Goal: Obtain resource: Obtain resource

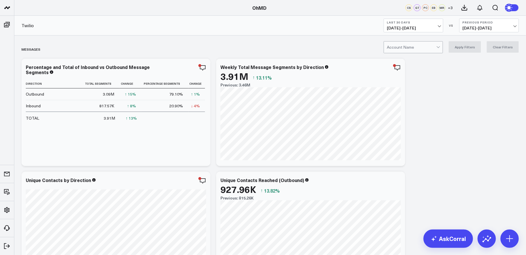
scroll to position [3, 0]
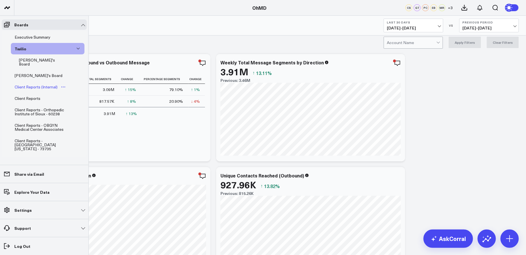
scroll to position [3, 0]
click at [48, 105] on div "Client Reports - Orthopedic Institute of Sioux - 60238" at bounding box center [43, 110] width 60 height 11
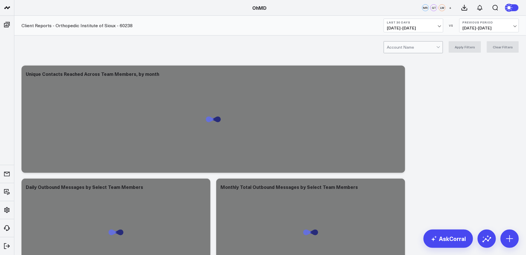
click at [410, 48] on div at bounding box center [412, 46] width 50 height 11
type input "orthopedic institute"
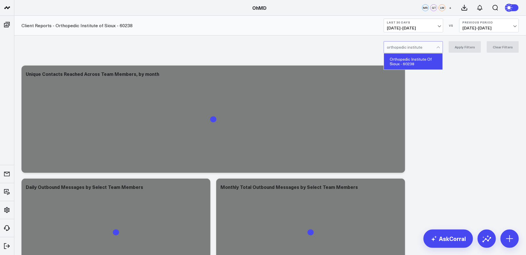
click at [417, 58] on div "Orthopedic Institute Of Sioux - 60238" at bounding box center [413, 62] width 59 height 16
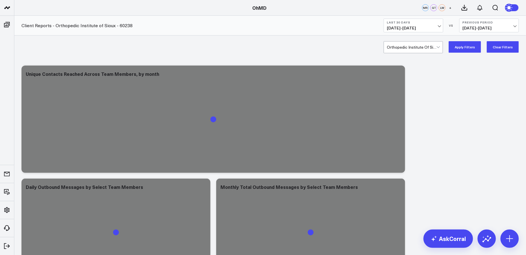
click at [437, 25] on button "Last 30 Days 09/01/25 - 09/30/25" at bounding box center [414, 26] width 60 height 14
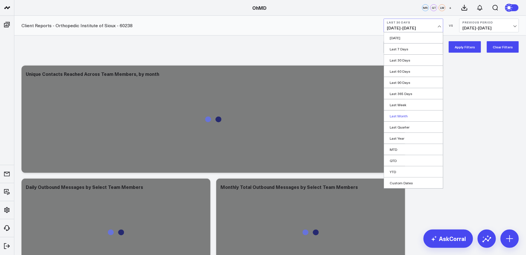
click at [405, 114] on link "Last Month" at bounding box center [413, 115] width 59 height 11
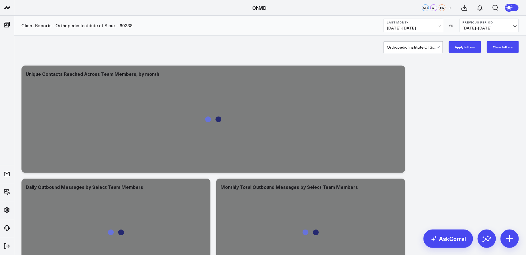
click at [463, 43] on button "Apply Filters" at bounding box center [464, 46] width 32 height 11
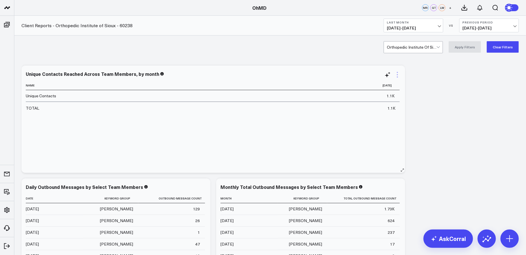
click at [399, 76] on icon at bounding box center [397, 74] width 7 height 7
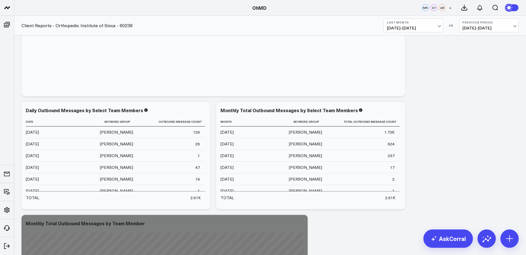
scroll to position [85, 0]
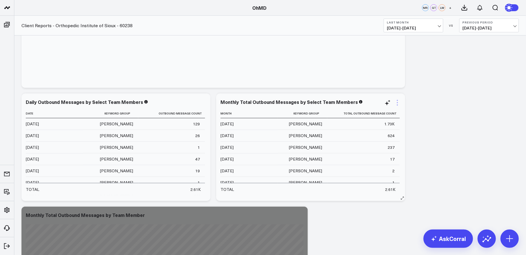
click at [397, 103] on icon at bounding box center [397, 102] width 7 height 7
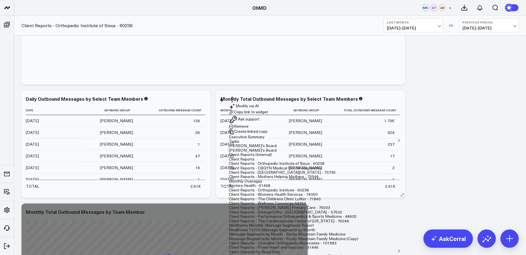
scroll to position [89, 0]
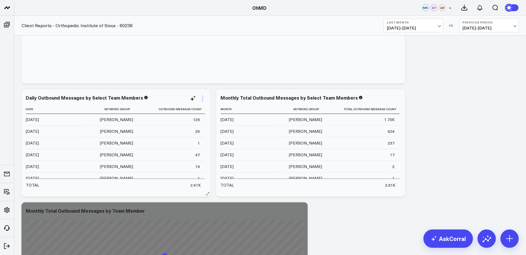
click at [203, 96] on icon at bounding box center [202, 98] width 7 height 7
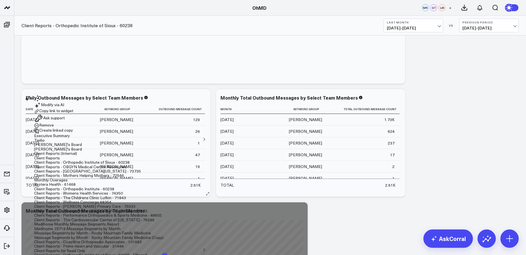
scroll to position [88, 0]
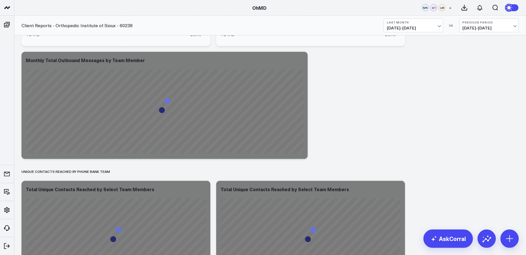
scroll to position [241, 0]
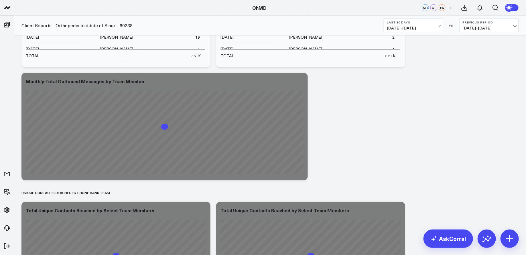
scroll to position [241, 0]
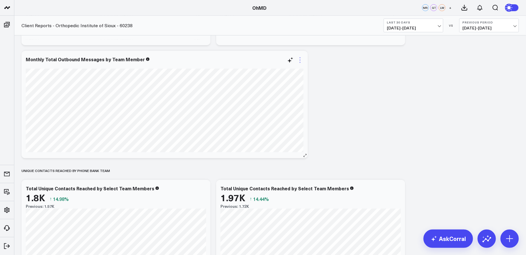
click at [298, 58] on icon at bounding box center [300, 60] width 7 height 7
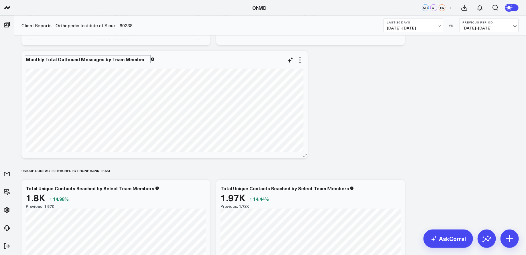
click at [131, 58] on div "Monthly Total Outbound Messages by Team Member" at bounding box center [88, 59] width 124 height 6
click at [131, 58] on div "Monthly Total Outbound Messages by Team Member" at bounding box center [86, 59] width 120 height 6
copy div "Monthly Total Outbound Messages by Team Member"
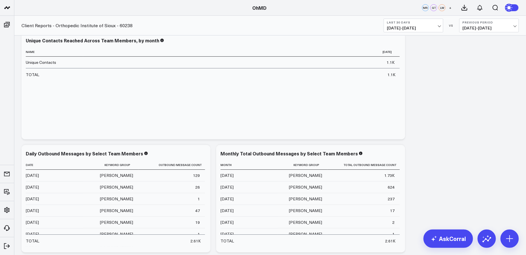
scroll to position [34, 0]
click at [465, 7] on icon at bounding box center [464, 7] width 5 height 5
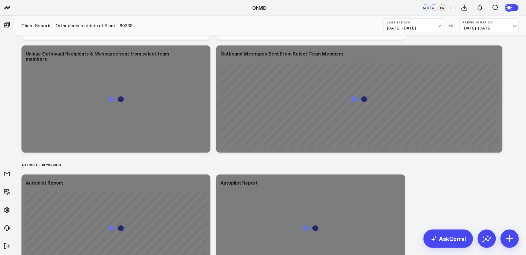
scroll to position [493, 0]
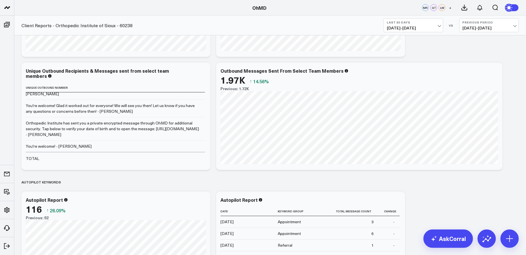
scroll to position [226, 0]
click at [464, 7] on icon at bounding box center [464, 7] width 7 height 7
click at [481, 9] on icon at bounding box center [479, 7] width 5 height 5
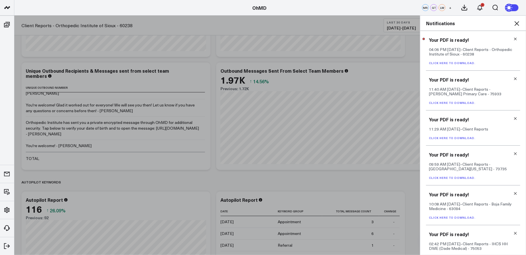
click at [463, 64] on link "Click here to download." at bounding box center [452, 63] width 47 height 4
